Goal: Information Seeking & Learning: Understand process/instructions

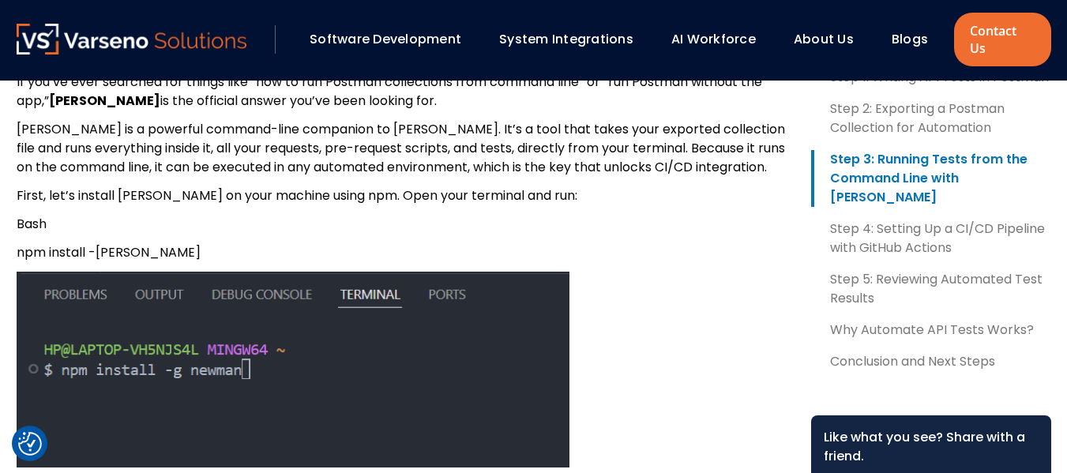
scroll to position [2107, 0]
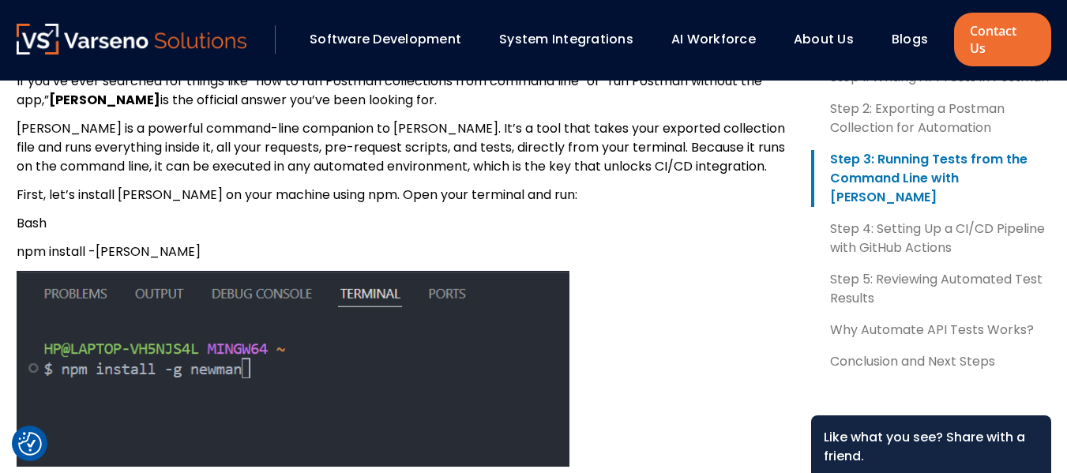
click at [74, 242] on span "npm install -g newman" at bounding box center [109, 251] width 184 height 18
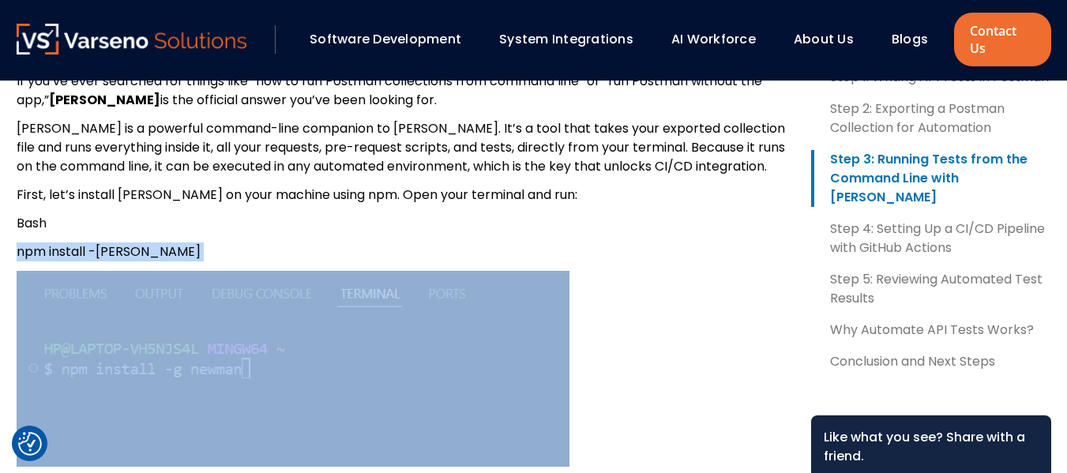
click at [74, 242] on span "npm install -g newman" at bounding box center [109, 251] width 184 height 18
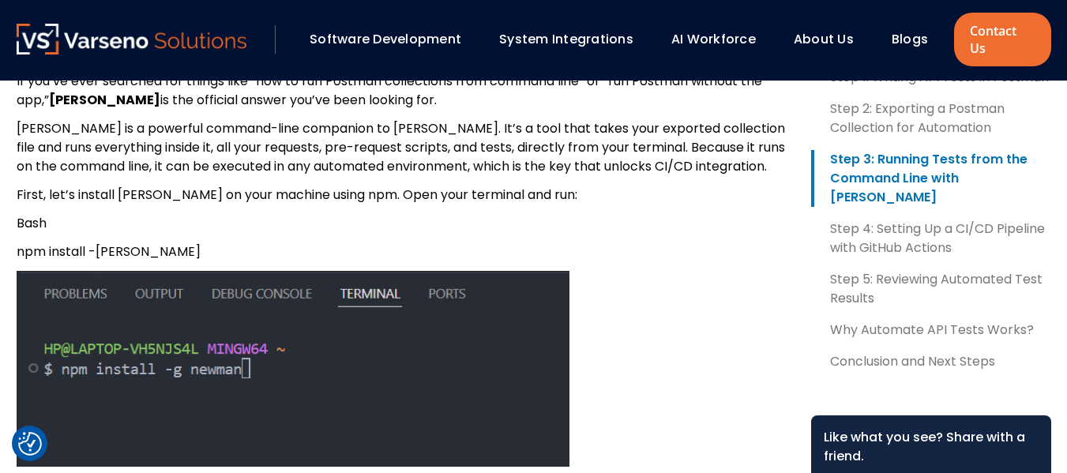
click at [49, 223] on div "If you work with APIs, you know this routine all too well. Every time you push …" at bounding box center [401, 457] width 769 height 3813
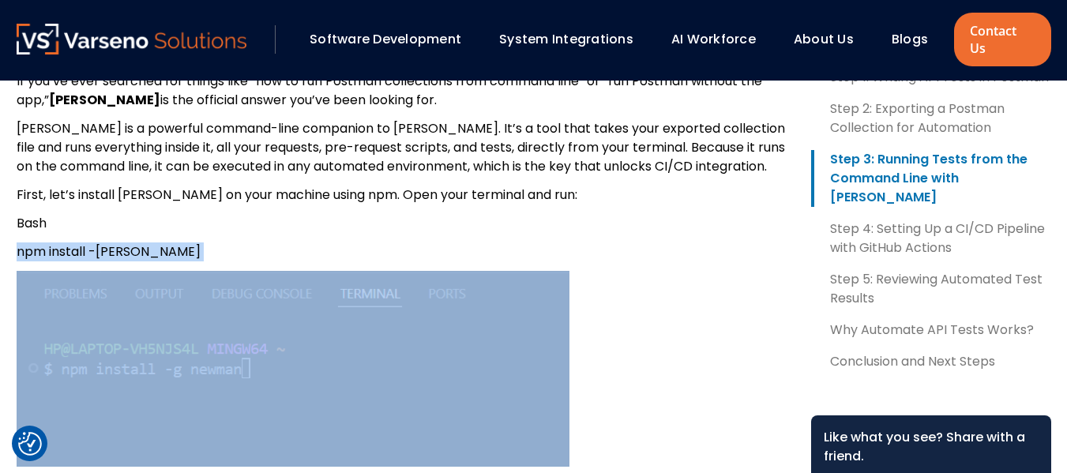
click at [49, 223] on div "If you work with APIs, you know this routine all too well. Every time you push …" at bounding box center [401, 457] width 769 height 3813
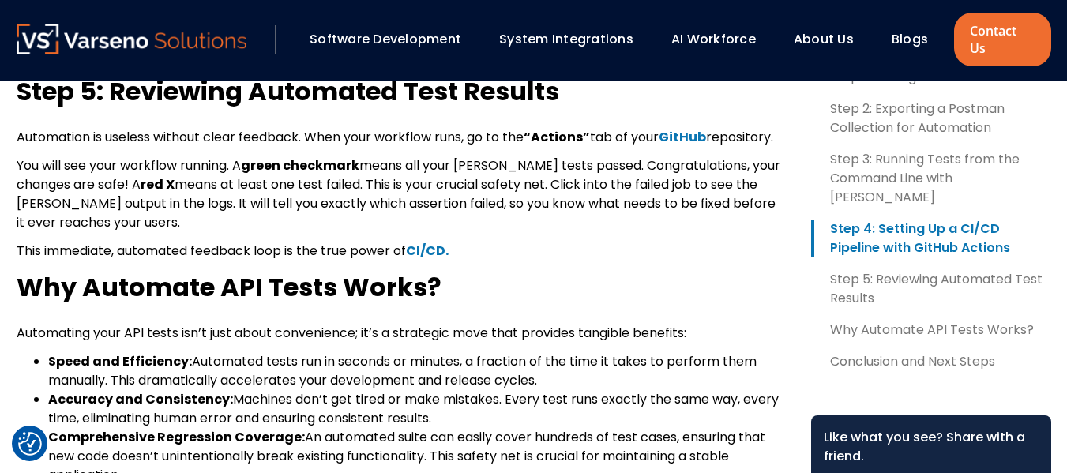
scroll to position [3563, 0]
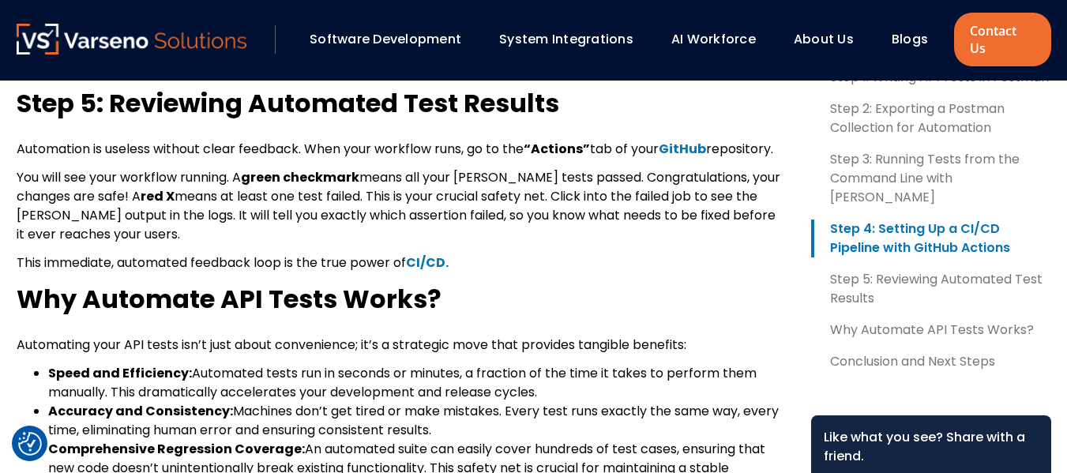
click at [329, 254] on span "This immediate, automated feedback loop is the true power of" at bounding box center [211, 263] width 389 height 18
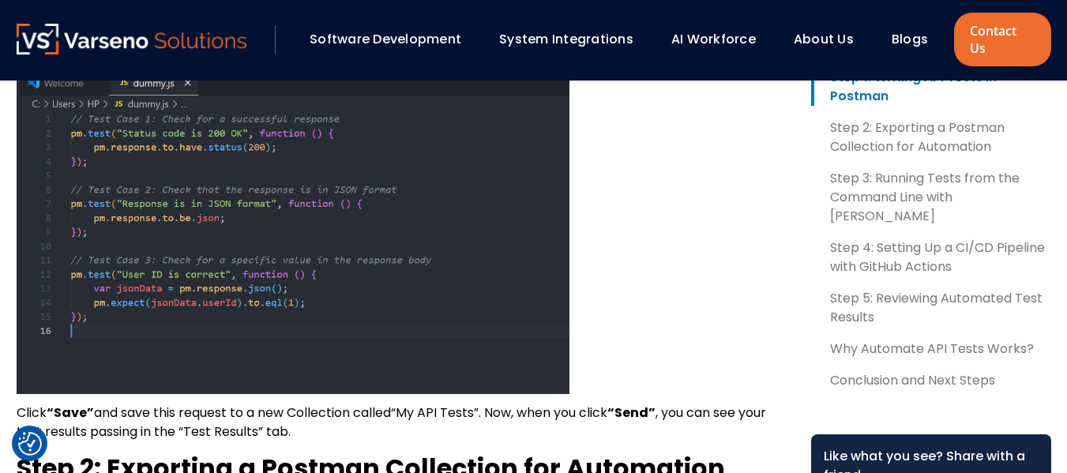
scroll to position [1277, 0]
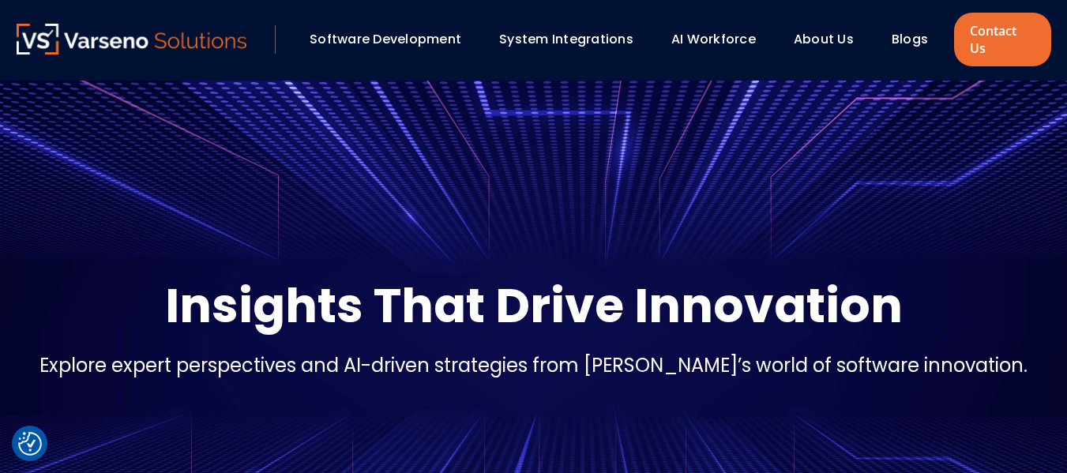
click at [693, 294] on p "Insights That Drive Innovation" at bounding box center [534, 305] width 738 height 63
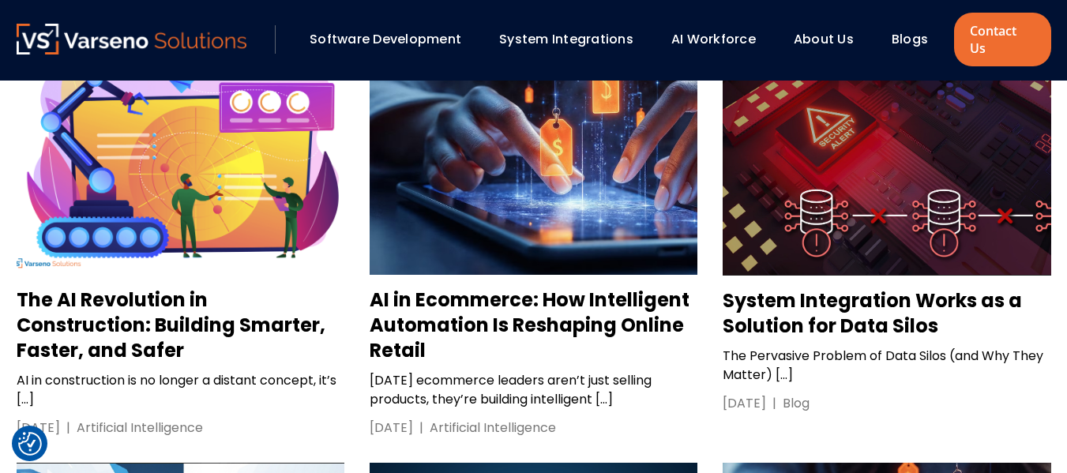
scroll to position [1560, 0]
